Goal: Task Accomplishment & Management: Manage account settings

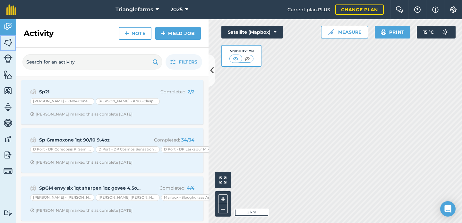
click at [8, 42] on img at bounding box center [8, 43] width 9 height 10
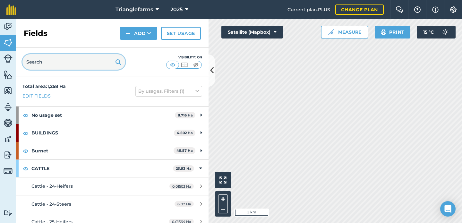
click at [64, 63] on input "text" at bounding box center [73, 61] width 103 height 15
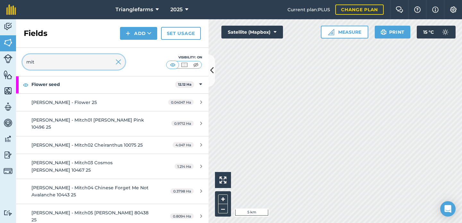
scroll to position [51, 0]
type input "mit"
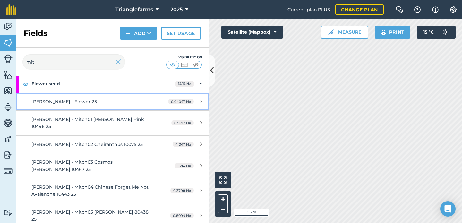
click at [96, 100] on div "Mitch - Flower 25" at bounding box center [91, 101] width 121 height 7
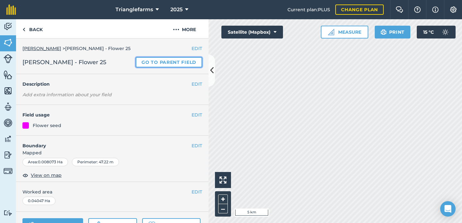
click at [157, 65] on link "Go to parent field" at bounding box center [169, 62] width 66 height 10
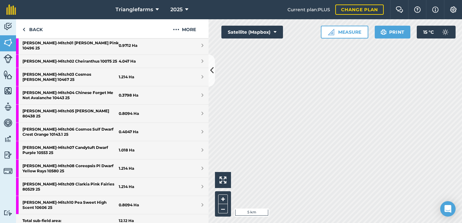
scroll to position [191, 0]
click at [6, 93] on img at bounding box center [8, 91] width 9 height 10
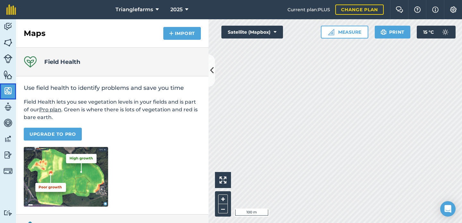
scroll to position [121, 0]
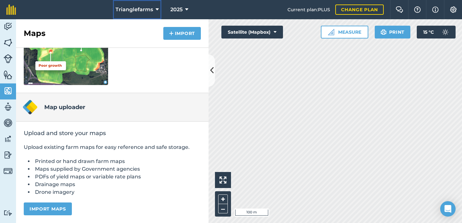
click at [131, 16] on button "Trianglefarms" at bounding box center [137, 9] width 48 height 19
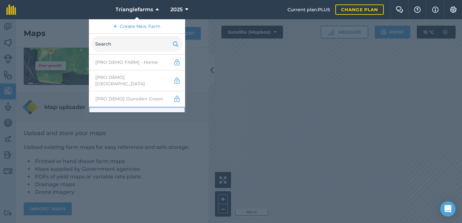
click at [131, 107] on link "Abbey Farm - Pro" at bounding box center [137, 115] width 96 height 17
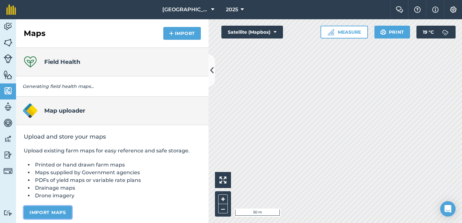
click at [50, 208] on button "Import maps" at bounding box center [48, 212] width 48 height 13
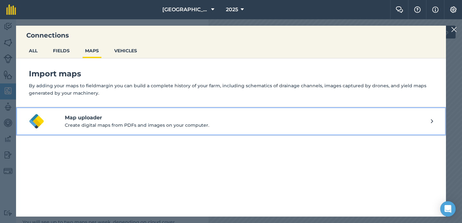
click at [110, 120] on h4 "Map uploader" at bounding box center [248, 118] width 366 height 8
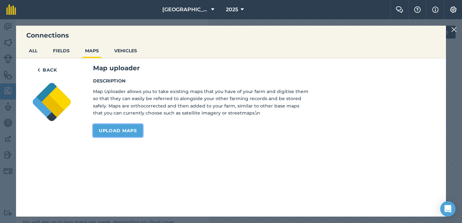
click at [114, 131] on link "Upload maps" at bounding box center [118, 130] width 50 height 13
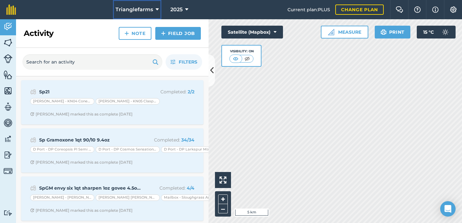
click at [138, 6] on span "Trianglefarms" at bounding box center [134, 10] width 38 height 8
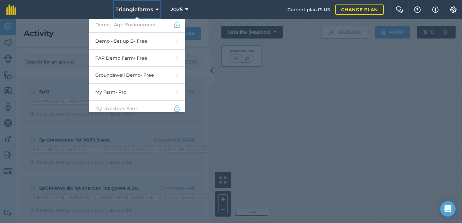
scroll to position [175, 0]
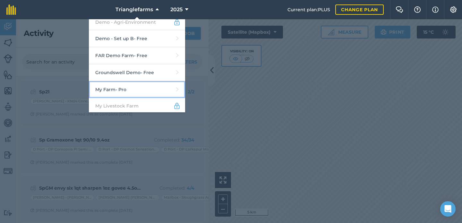
click at [141, 86] on link "My Farm - Pro" at bounding box center [137, 89] width 96 height 17
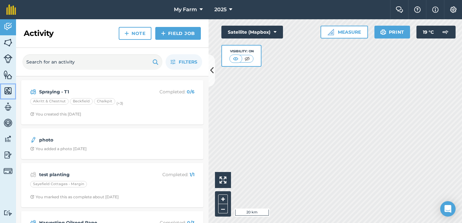
click at [11, 90] on img at bounding box center [8, 91] width 9 height 10
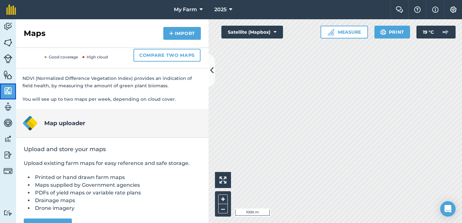
scroll to position [139, 0]
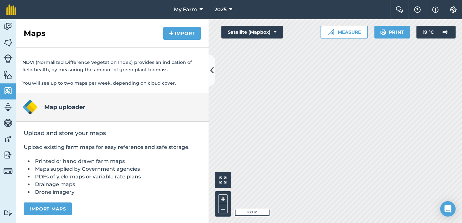
click at [207, 120] on div "Activity Fields Livestock Features Maps Team Vehicles Data Reporting Billing Tu…" at bounding box center [231, 121] width 462 height 204
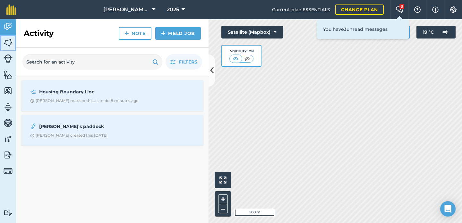
click at [12, 42] on img at bounding box center [8, 43] width 9 height 10
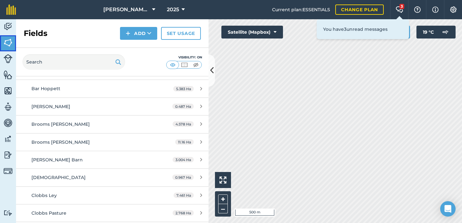
scroll to position [98, 0]
click at [129, 7] on span "Brickhouse Farm" at bounding box center [126, 10] width 46 height 8
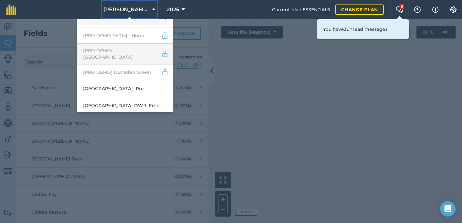
scroll to position [28, 0]
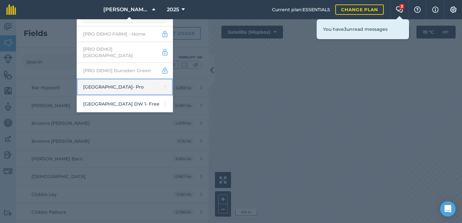
click at [128, 81] on link "Abbey Farm - Pro" at bounding box center [125, 87] width 96 height 17
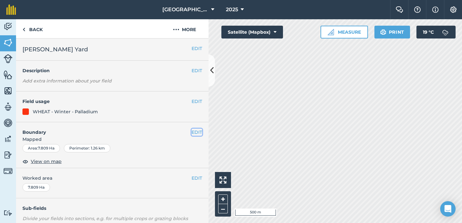
click at [192, 133] on button "EDIT" at bounding box center [196, 132] width 11 height 7
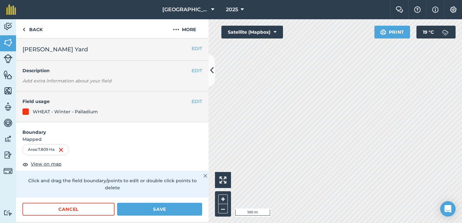
click at [205, 139] on div "Activity Fields Livestock Features Maps Team Vehicles Data Reporting Billing Tu…" at bounding box center [231, 121] width 462 height 204
click at [10, 93] on img at bounding box center [8, 91] width 9 height 10
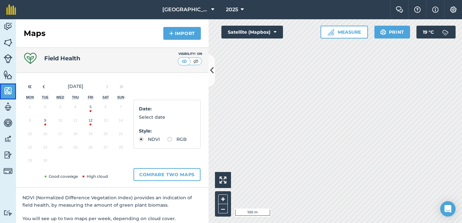
scroll to position [139, 0]
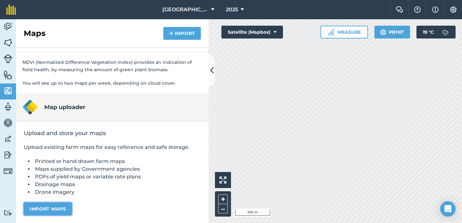
click at [57, 210] on button "Import maps" at bounding box center [48, 208] width 48 height 13
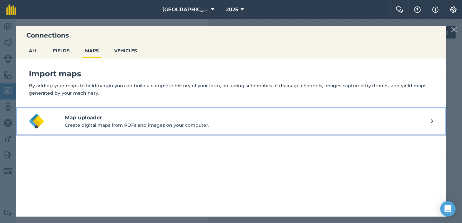
click at [231, 125] on p "Create digital maps from PDFs and images on your computer." at bounding box center [248, 124] width 366 height 7
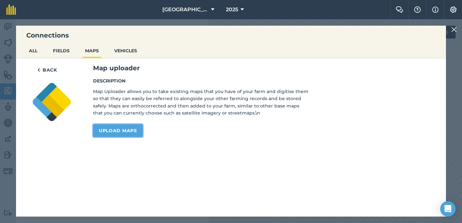
click at [122, 127] on link "Upload maps" at bounding box center [118, 130] width 50 height 13
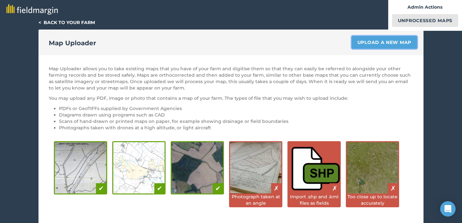
click at [395, 43] on link "Upload a new map" at bounding box center [383, 42] width 65 height 13
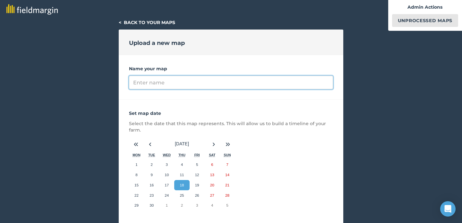
click at [322, 81] on input "Name your map" at bounding box center [231, 82] width 204 height 13
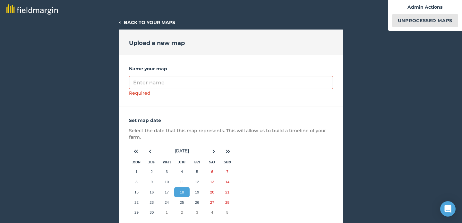
click at [300, 55] on div "Name your map Required" at bounding box center [231, 81] width 224 height 52
click at [49, 8] on img at bounding box center [31, 9] width 51 height 11
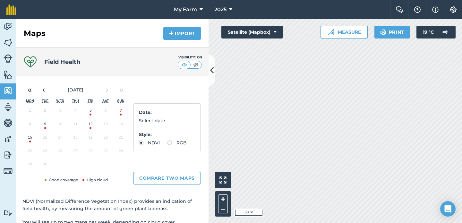
scroll to position [139, 0]
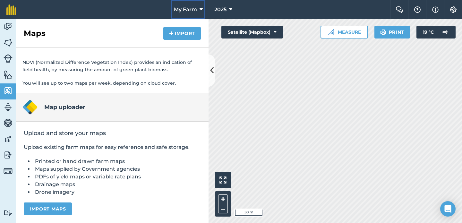
click at [186, 12] on span "My Farm" at bounding box center [185, 10] width 23 height 8
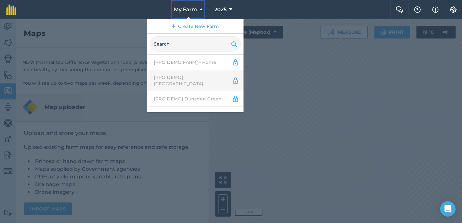
scroll to position [63, 0]
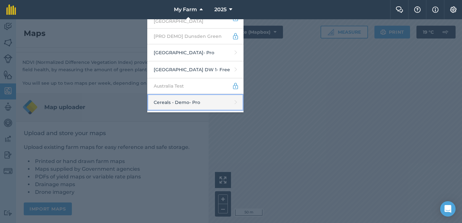
click at [185, 94] on link "Cereals - Demo - Pro" at bounding box center [195, 102] width 96 height 17
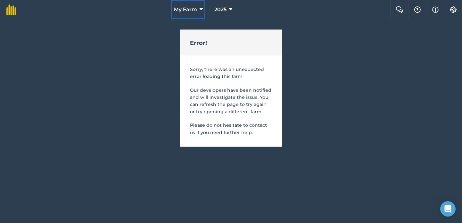
click at [182, 9] on span "My Farm" at bounding box center [185, 10] width 23 height 8
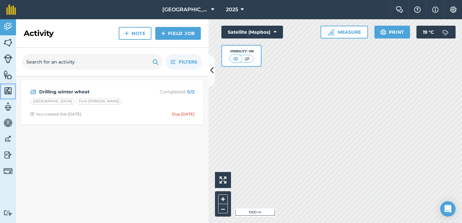
click at [10, 90] on img at bounding box center [8, 91] width 9 height 10
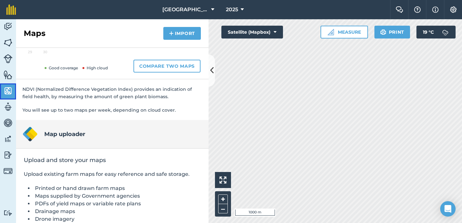
scroll to position [139, 0]
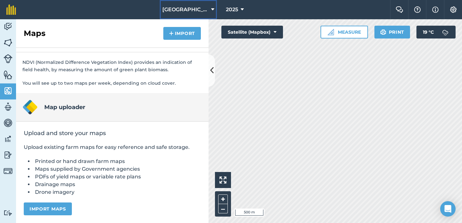
click at [185, 7] on span "[GEOGRAPHIC_DATA]" at bounding box center [185, 10] width 46 height 8
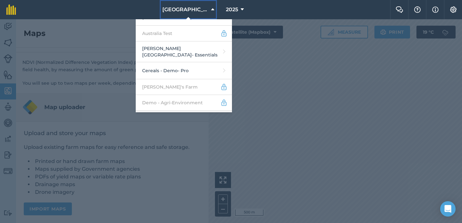
scroll to position [114, 0]
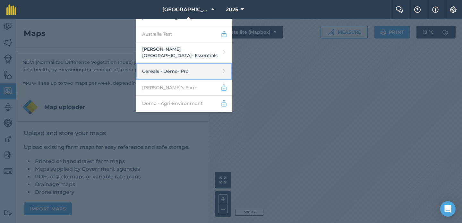
click at [188, 63] on link "Cereals - Demo - Pro" at bounding box center [184, 71] width 96 height 17
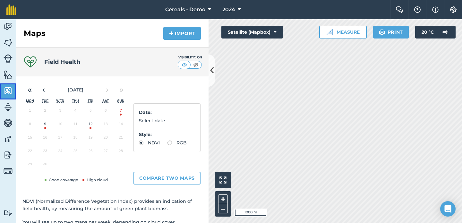
click at [6, 88] on img at bounding box center [8, 91] width 9 height 10
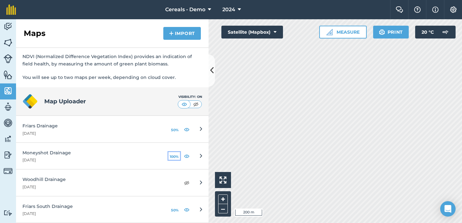
click at [174, 157] on button "100%" at bounding box center [174, 156] width 12 height 8
click at [174, 157] on button "50%" at bounding box center [175, 156] width 10 height 8
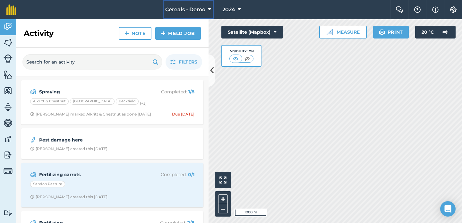
click at [212, 13] on button "Cereals - Demo" at bounding box center [188, 9] width 51 height 19
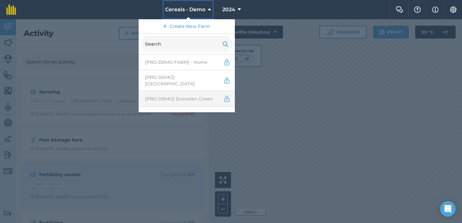
scroll to position [69, 0]
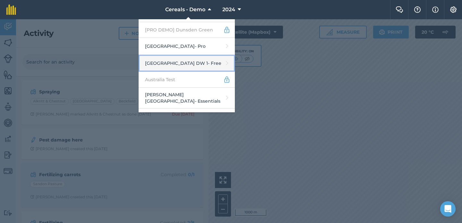
click at [202, 55] on link "[GEOGRAPHIC_DATA] DW 1 - Free" at bounding box center [186, 63] width 96 height 17
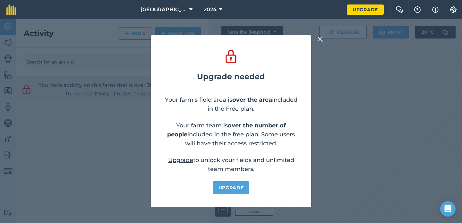
click at [319, 37] on img at bounding box center [320, 39] width 6 height 8
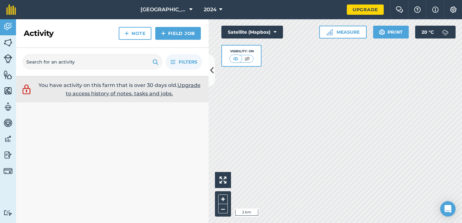
click at [347, 222] on html "[GEOGRAPHIC_DATA] DW 1 2024 Upgrade Farm Chat Help Info Settings Map printing i…" at bounding box center [231, 111] width 462 height 223
click at [133, 32] on link "Note" at bounding box center [135, 33] width 33 height 13
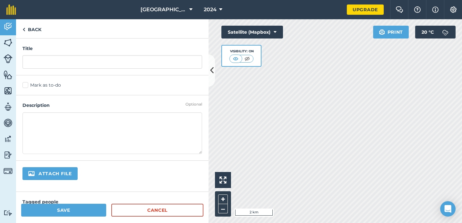
click at [105, 69] on div "Title" at bounding box center [112, 56] width 192 height 37
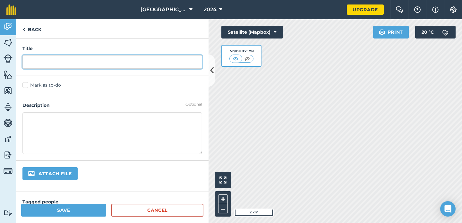
click at [106, 64] on input "text" at bounding box center [112, 61] width 180 height 13
type input "xample"
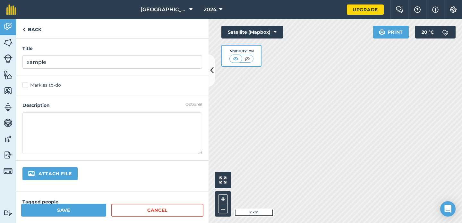
click at [56, 83] on label "Mark as to-do" at bounding box center [112, 85] width 180 height 7
click at [27, 83] on input "Mark as to-do" at bounding box center [24, 84] width 4 height 4
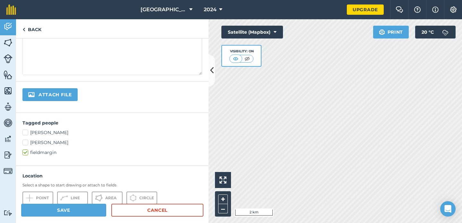
scroll to position [97, 0]
click at [95, 144] on label "Lucy Wade" at bounding box center [112, 142] width 180 height 7
click at [27, 143] on input "Lucy Wade" at bounding box center [24, 141] width 4 height 4
checkbox input "true"
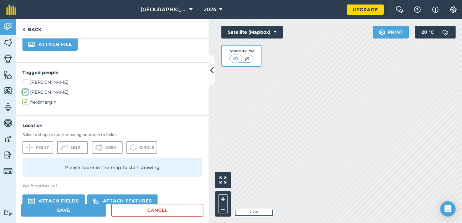
scroll to position [171, 0]
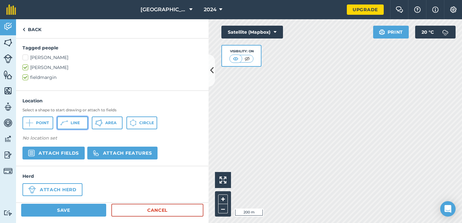
click at [79, 126] on button "Line" at bounding box center [72, 122] width 31 height 13
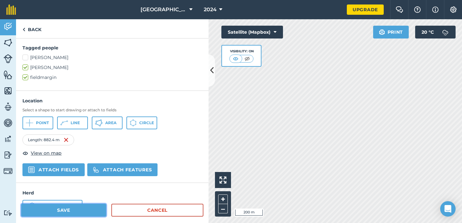
click at [91, 205] on button "Save" at bounding box center [63, 210] width 85 height 13
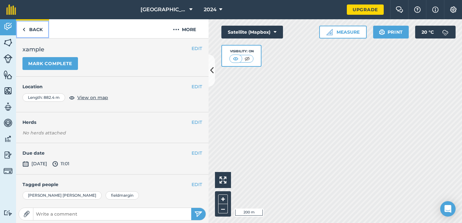
click at [44, 27] on link "Back" at bounding box center [32, 28] width 33 height 19
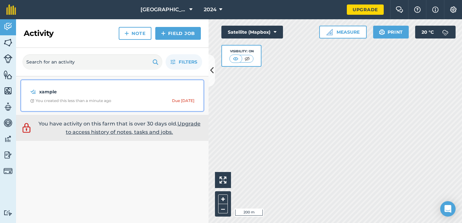
click at [183, 105] on div "xample You created this less than a minute ago Due today" at bounding box center [112, 95] width 174 height 23
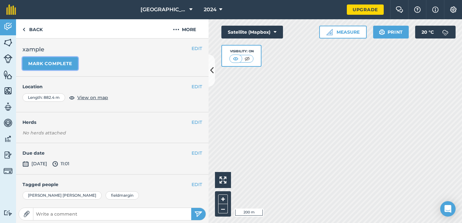
click at [46, 69] on button "Mark complete" at bounding box center [49, 63] width 55 height 13
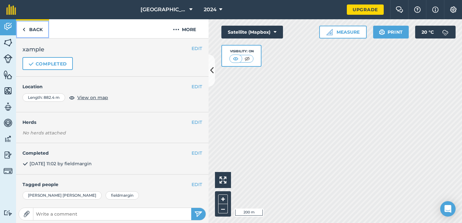
click at [33, 32] on link "Back" at bounding box center [32, 28] width 33 height 19
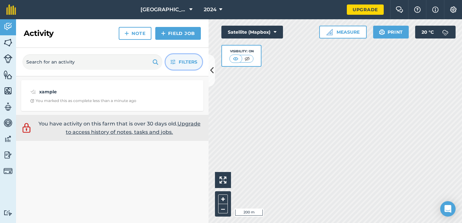
click at [185, 65] on span "Filters" at bounding box center [188, 61] width 19 height 7
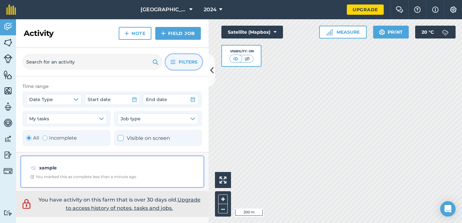
click at [113, 161] on div "xample You marked this as complete less than a minute ago" at bounding box center [112, 171] width 174 height 23
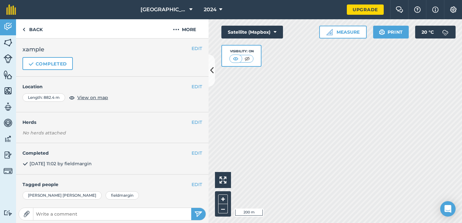
scroll to position [0, 0]
click at [178, 26] on img at bounding box center [176, 30] width 6 height 8
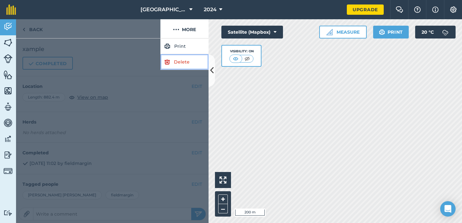
click at [177, 63] on link "Delete" at bounding box center [184, 62] width 48 height 16
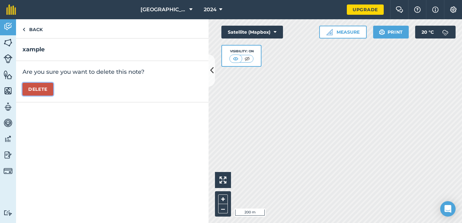
click at [32, 90] on button "Delete" at bounding box center [37, 89] width 31 height 13
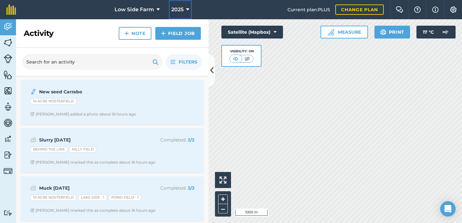
click at [188, 7] on icon at bounding box center [187, 10] width 3 height 8
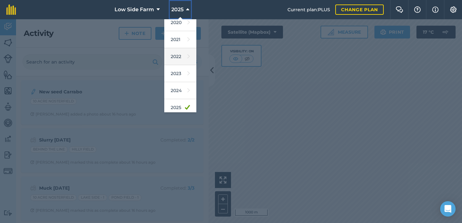
scroll to position [40, 0]
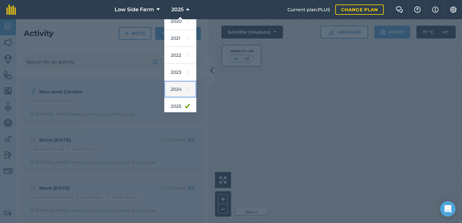
click at [184, 90] on link "2024" at bounding box center [180, 89] width 32 height 17
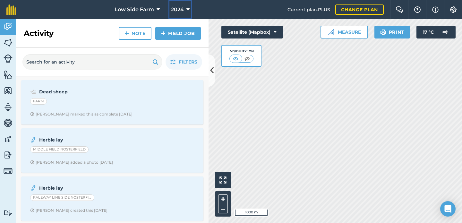
click at [186, 8] on icon at bounding box center [187, 10] width 3 height 8
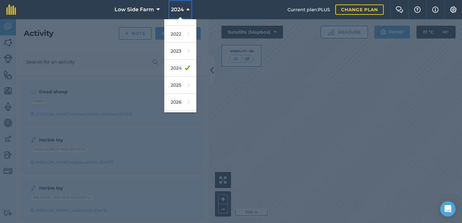
scroll to position [64, 0]
click at [181, 96] on link "2026" at bounding box center [180, 99] width 32 height 17
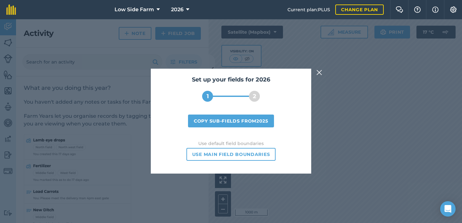
click at [320, 75] on img at bounding box center [319, 73] width 6 height 8
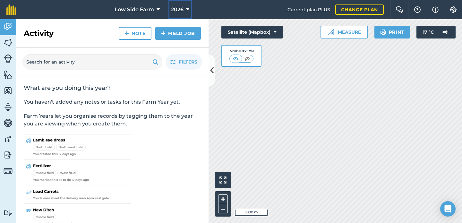
click at [183, 7] on button "2026" at bounding box center [179, 9] width 23 height 19
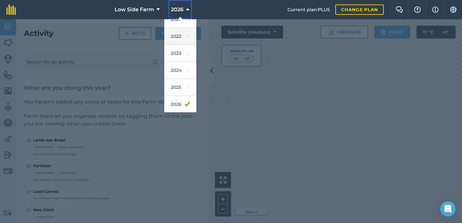
scroll to position [60, 0]
click at [185, 83] on link "2025" at bounding box center [180, 86] width 32 height 17
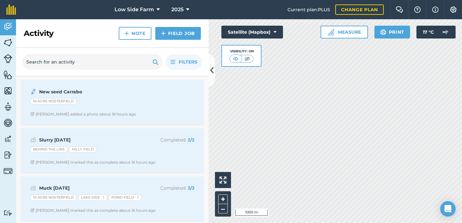
scroll to position [5, 0]
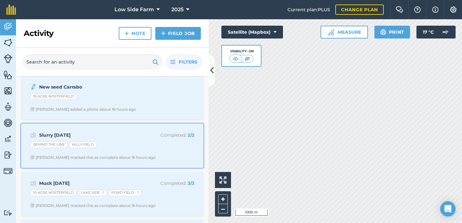
click at [133, 135] on strong "Slurry Sep 25" at bounding box center [90, 134] width 102 height 7
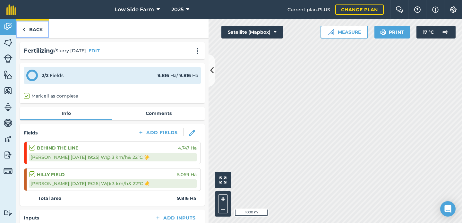
click at [40, 24] on link "Back" at bounding box center [32, 28] width 33 height 19
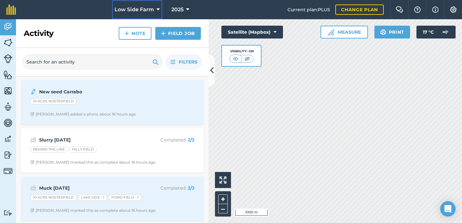
click at [135, 10] on span "Low Side Farm" at bounding box center [133, 10] width 39 height 8
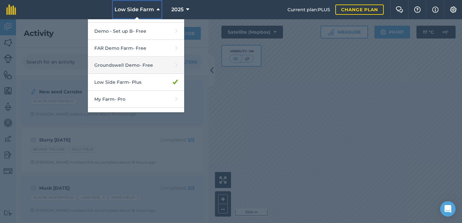
scroll to position [206, 0]
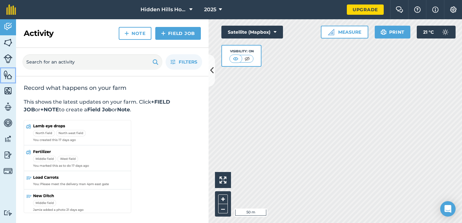
click at [8, 71] on img at bounding box center [8, 75] width 9 height 10
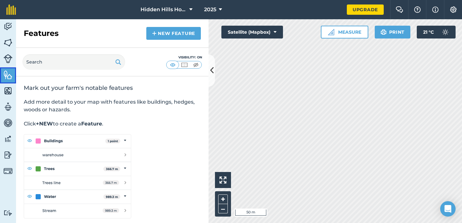
scroll to position [3, 0]
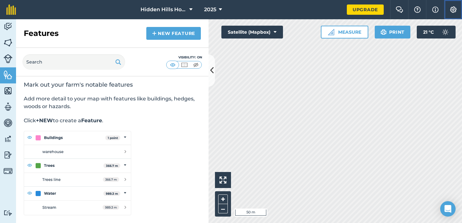
click at [451, 9] on img at bounding box center [453, 9] width 8 height 6
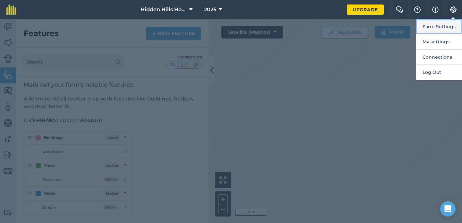
click at [441, 27] on button "Farm Settings" at bounding box center [439, 26] width 46 height 15
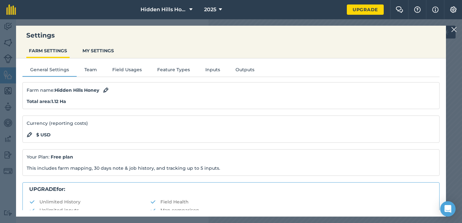
click at [184, 63] on div "General Settings Team Field Usages Feature Types Inputs Outputs Farm name : Hid…" at bounding box center [231, 134] width 430 height 152
click at [180, 68] on button "Feature Types" at bounding box center [173, 71] width 48 height 10
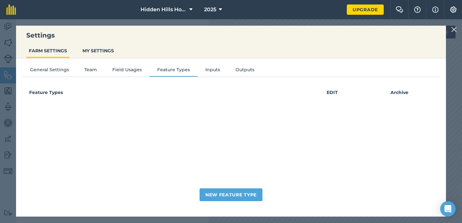
click at [452, 29] on img at bounding box center [454, 30] width 6 height 8
